Goal: Task Accomplishment & Management: Complete application form

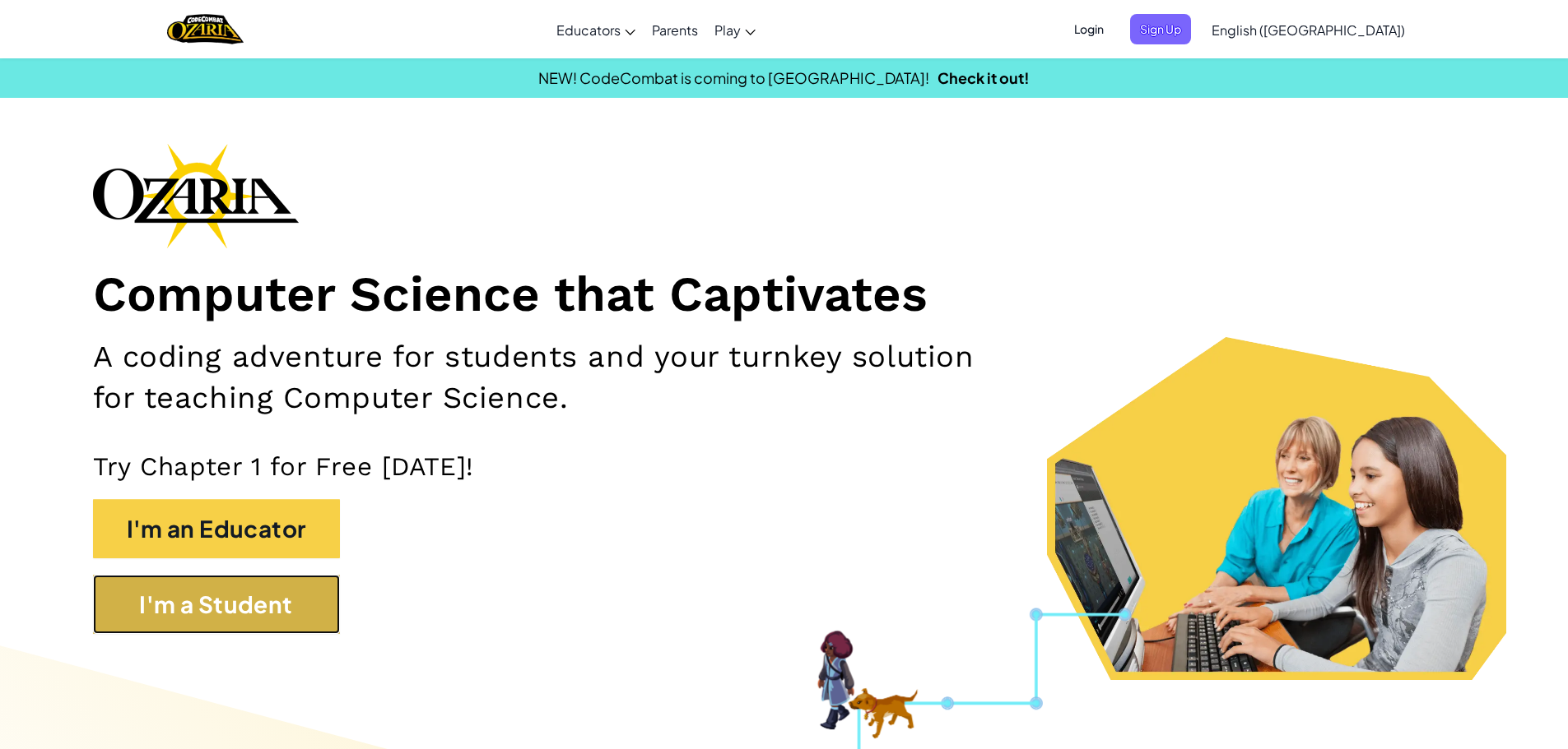
click at [252, 600] on button "I'm a Student" at bounding box center [215, 604] width 247 height 59
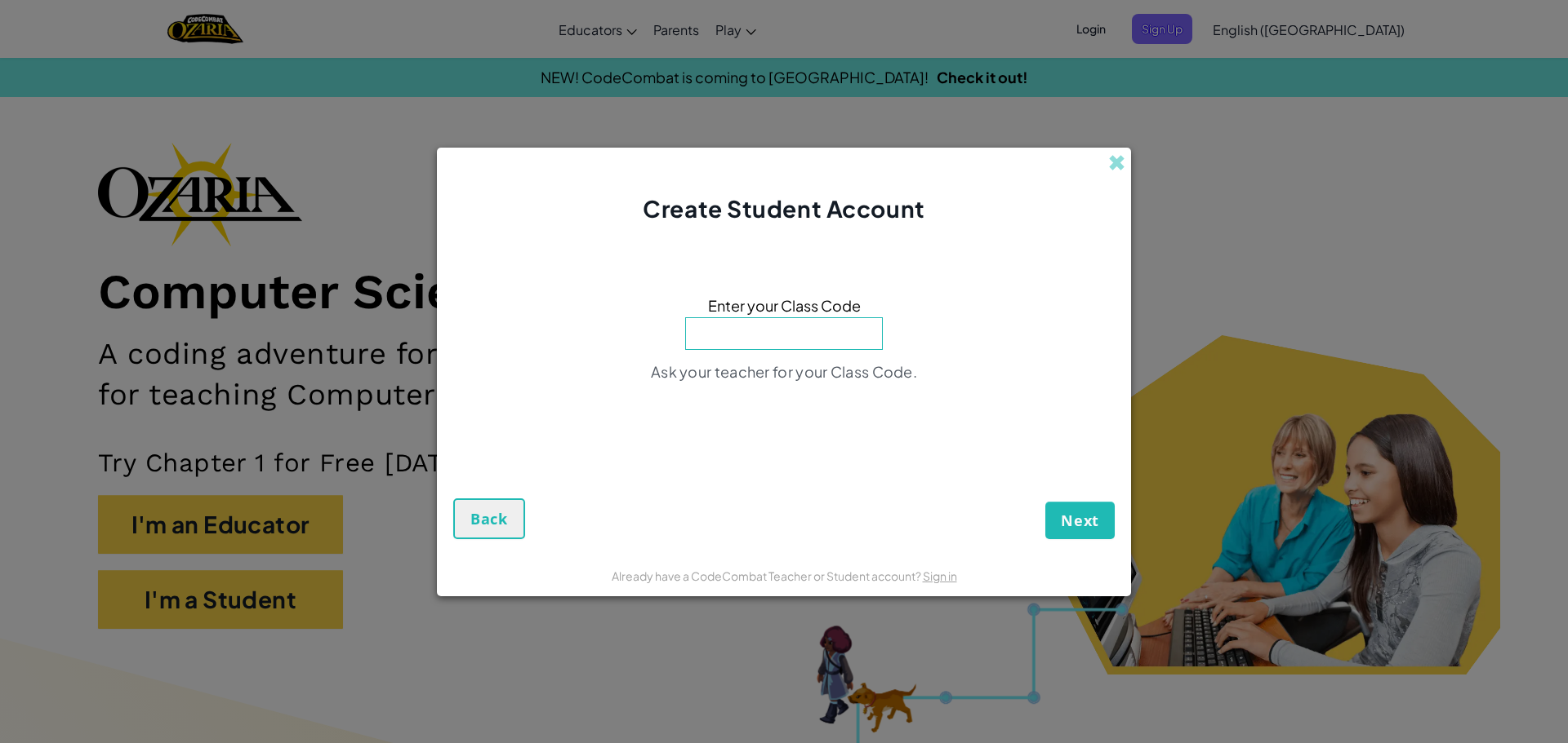
click at [1120, 146] on div "Create Student Account Enter your Class Code Ask your teacher for your Class Co…" at bounding box center [784, 371] width 1568 height 743
click at [1113, 157] on span at bounding box center [1117, 163] width 17 height 17
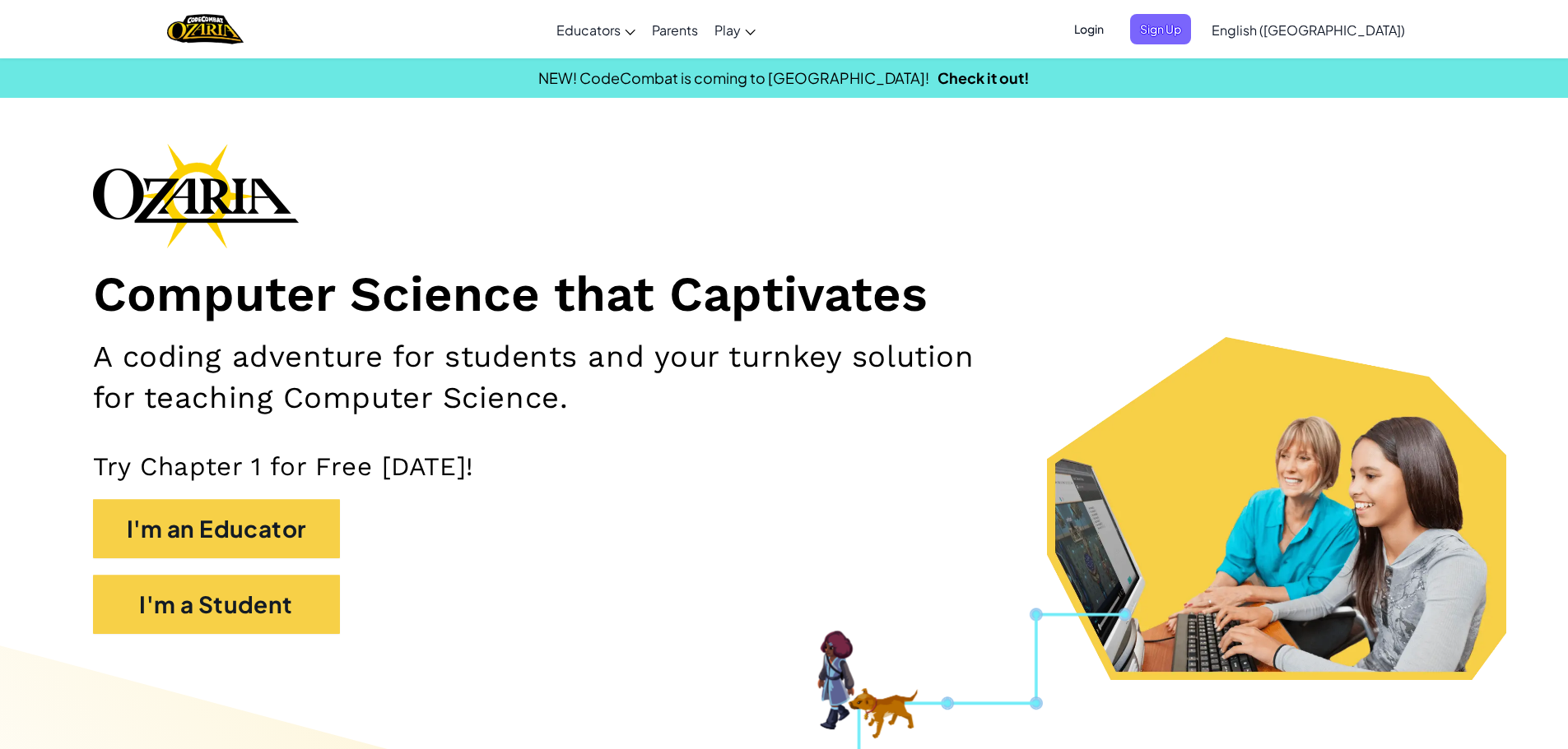
click at [1114, 33] on span "Login" at bounding box center [1089, 28] width 50 height 30
